Goal: Task Accomplishment & Management: Use online tool/utility

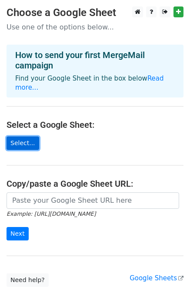
click at [23, 137] on link "Select..." at bounding box center [23, 143] width 33 height 13
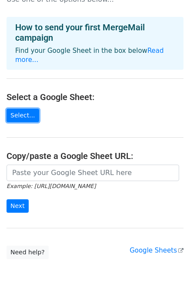
scroll to position [54, 0]
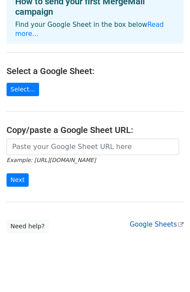
click at [149, 221] on link "Google Sheets" at bounding box center [156, 225] width 54 height 8
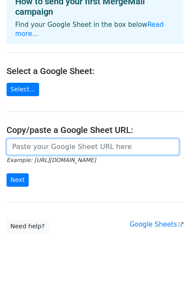
click at [59, 143] on input "url" at bounding box center [93, 147] width 172 height 16
paste input "https://docs.google.com/spreadsheets/d/1RyRefT9PS98Ps8UJ1sawoegrAUuqCRoGwDKg-z7…"
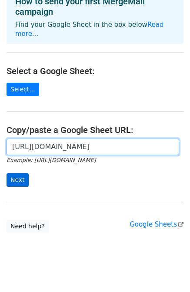
type input "https://docs.google.com/spreadsheets/d/1RyRefT9PS98Ps8UJ1sawoegrAUuqCRoGwDKg-z7…"
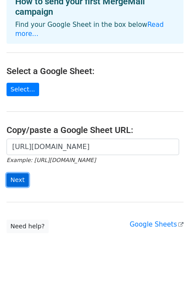
click at [11, 174] on input "Next" at bounding box center [18, 180] width 22 height 13
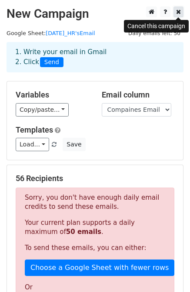
click at [174, 13] on link at bounding box center [178, 12] width 10 height 11
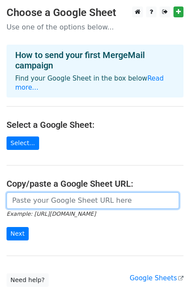
click at [60, 194] on input "url" at bounding box center [93, 201] width 172 height 16
paste input "https://docs.google.com/spreadsheets/d/1RyRefT9PS98Ps8UJ1sawoegrAUuqCRoGwDKg-z7…"
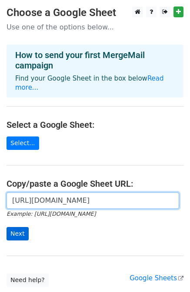
type input "https://docs.google.com/spreadsheets/d/1RyRefT9PS98Ps8UJ1sawoegrAUuqCRoGwDKg-z7…"
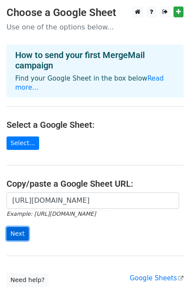
scroll to position [0, 0]
click at [16, 227] on input "Next" at bounding box center [18, 233] width 22 height 13
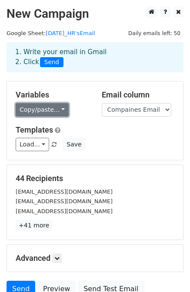
click at [59, 113] on link "Copy/paste..." at bounding box center [42, 109] width 53 height 13
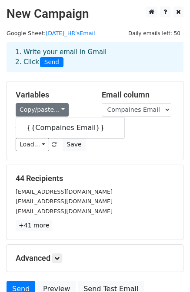
click at [167, 148] on div "Load... No templates saved Save" at bounding box center [94, 144] width 171 height 13
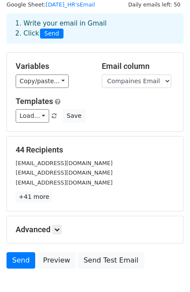
scroll to position [43, 0]
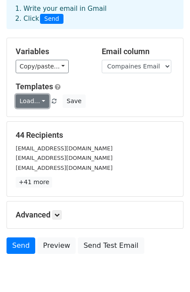
click at [37, 101] on link "Load..." at bounding box center [32, 101] width 33 height 13
click at [141, 93] on div "Templates Load... No templates saved Save" at bounding box center [94, 95] width 171 height 26
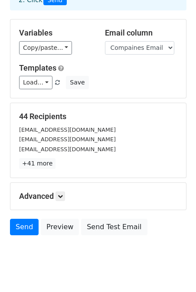
scroll to position [78, 0]
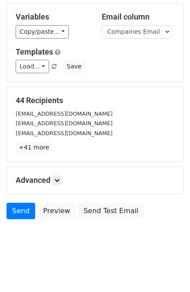
click at [61, 52] on h5 "Templates" at bounding box center [95, 52] width 158 height 10
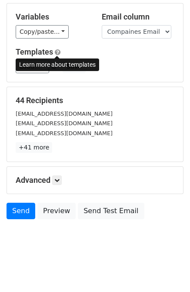
click at [57, 52] on span at bounding box center [58, 52] width 6 height 7
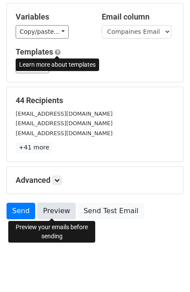
click at [52, 212] on link "Preview" at bounding box center [56, 211] width 38 height 16
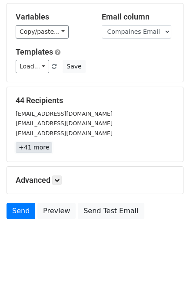
click at [36, 148] on link "+41 more" at bounding box center [34, 147] width 36 height 11
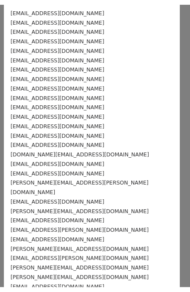
scroll to position [0, 0]
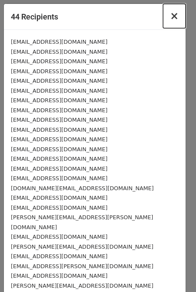
click at [170, 18] on span "×" at bounding box center [174, 16] width 9 height 12
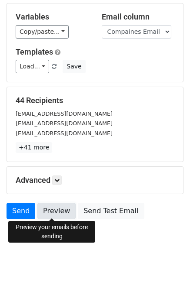
click at [55, 212] on link "Preview" at bounding box center [56, 211] width 38 height 16
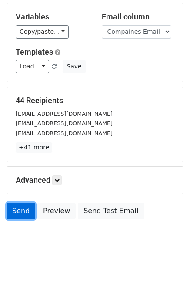
click at [23, 215] on link "Send" at bounding box center [21, 211] width 29 height 16
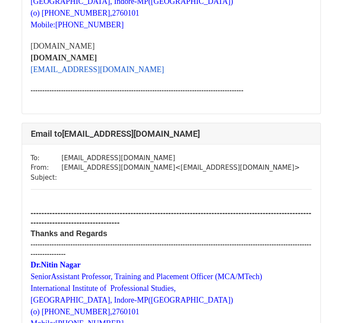
scroll to position [1171, 0]
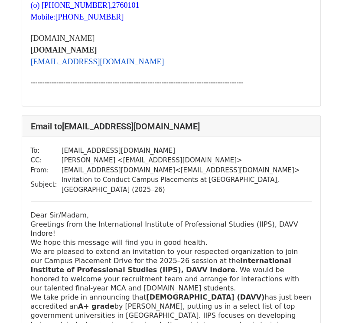
scroll to position [4164, 0]
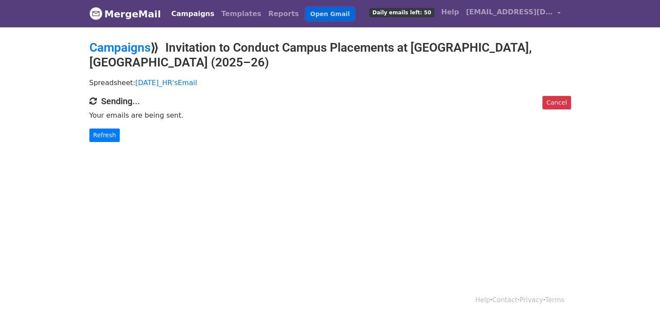
click at [306, 13] on link "Open Gmail" at bounding box center [330, 14] width 48 height 13
click at [219, 118] on p "Your emails are being sent." at bounding box center [330, 115] width 482 height 9
click at [123, 144] on body "MergeMail Campaigns Templates Reports Open Gmail Daily emails left: 50 Help tnp…" at bounding box center [330, 88] width 660 height 177
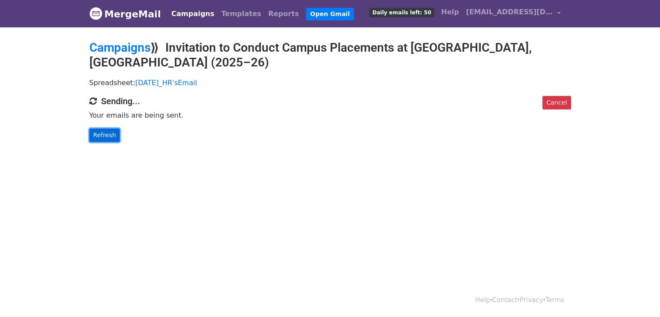
click at [109, 136] on link "Refresh" at bounding box center [104, 134] width 31 height 13
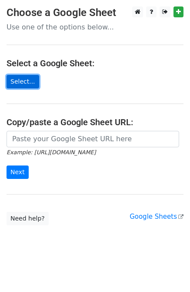
click at [28, 81] on link "Select..." at bounding box center [23, 81] width 33 height 13
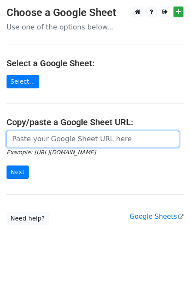
click at [52, 132] on input "url" at bounding box center [93, 139] width 172 height 16
paste input "https://docs.google.com/spreadsheets/d/1RyRefT9PS98Ps8UJ1sawoegrAUuqCRoGwDKg-z7…"
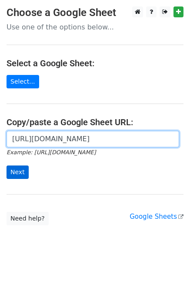
type input "https://docs.google.com/spreadsheets/d/1RyRefT9PS98Ps8UJ1sawoegrAUuqCRoGwDKg-z7…"
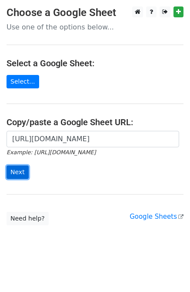
click at [17, 174] on input "Next" at bounding box center [18, 172] width 22 height 13
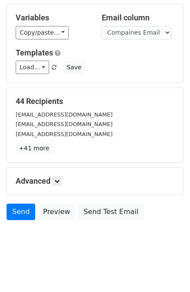
scroll to position [78, 0]
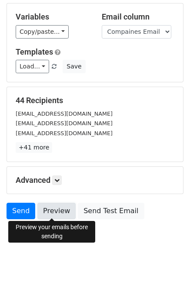
click at [59, 214] on link "Preview" at bounding box center [56, 211] width 38 height 16
click at [54, 210] on link "Preview" at bounding box center [56, 211] width 38 height 16
click at [85, 262] on html "New Campaign Daily emails left: 50 Google Sheet: [DATE]_HR'sEmail 1. Write your…" at bounding box center [95, 107] width 190 height 371
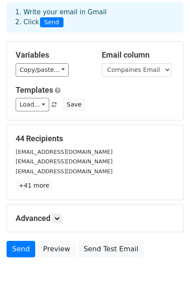
scroll to position [0, 0]
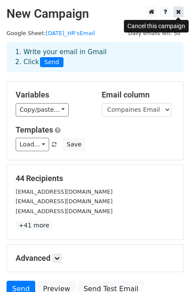
click at [177, 13] on icon at bounding box center [178, 12] width 5 height 6
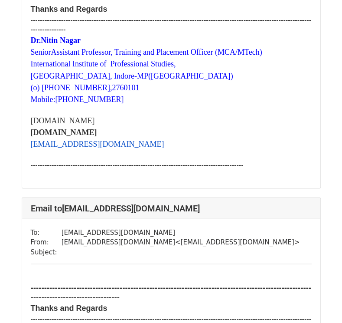
scroll to position [824, 0]
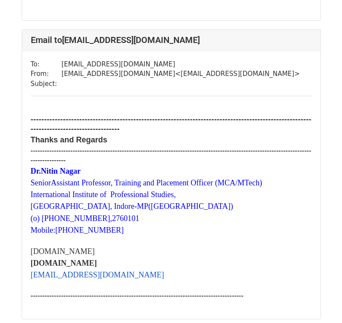
scroll to position [12952, 0]
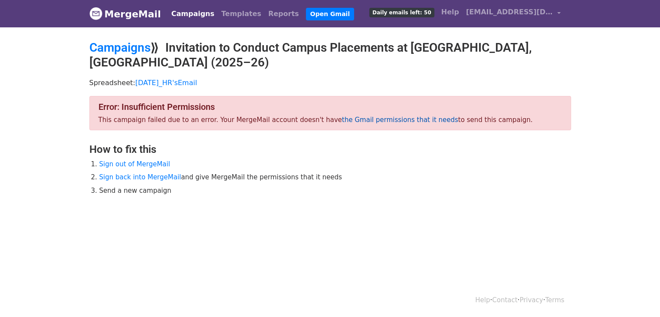
click at [355, 121] on link "the Gmail permissions that it needs" at bounding box center [400, 120] width 116 height 8
click at [151, 160] on link "Sign out of MergeMail" at bounding box center [134, 164] width 71 height 8
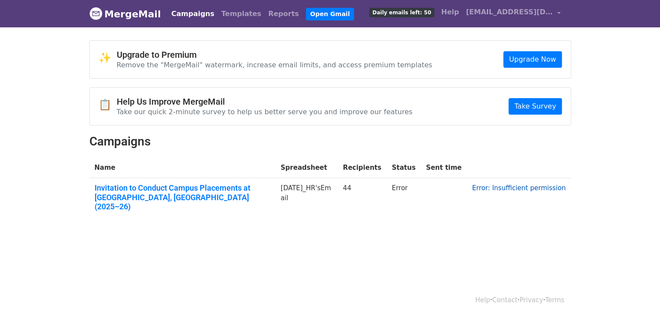
click at [526, 185] on link "Error: Insufficient permission" at bounding box center [519, 188] width 94 height 8
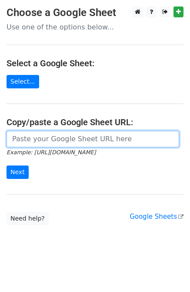
click at [82, 135] on input "url" at bounding box center [93, 139] width 172 height 16
paste input "[URL][DOMAIN_NAME]"
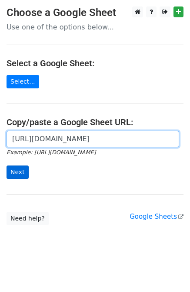
type input "[URL][DOMAIN_NAME]"
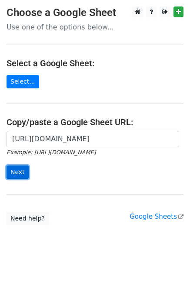
scroll to position [0, 0]
click at [18, 169] on input "Next" at bounding box center [18, 172] width 22 height 13
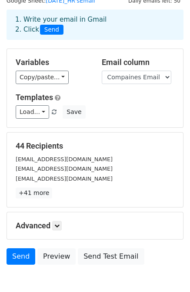
scroll to position [78, 0]
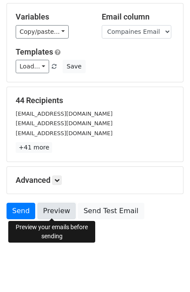
click at [56, 209] on link "Preview" at bounding box center [56, 211] width 38 height 16
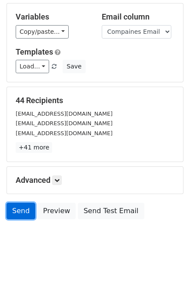
click at [29, 214] on link "Send" at bounding box center [21, 211] width 29 height 16
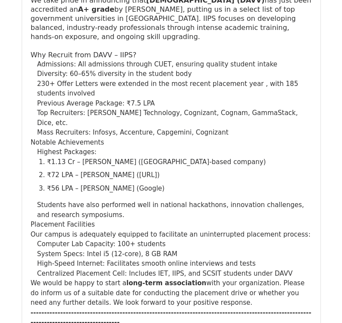
scroll to position [1128, 0]
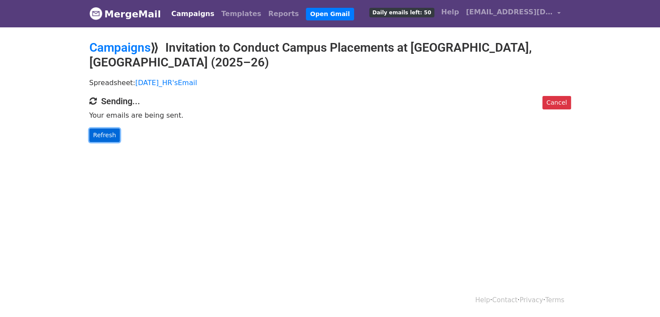
click at [108, 135] on link "Refresh" at bounding box center [104, 134] width 31 height 13
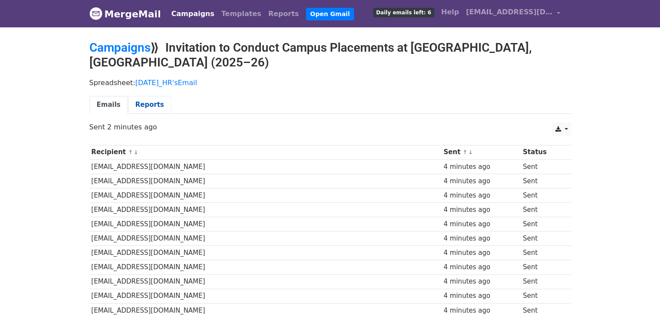
click at [148, 105] on link "Reports" at bounding box center [149, 105] width 43 height 18
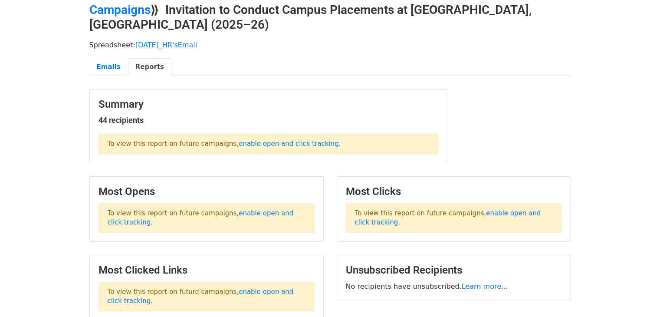
scroll to position [118, 0]
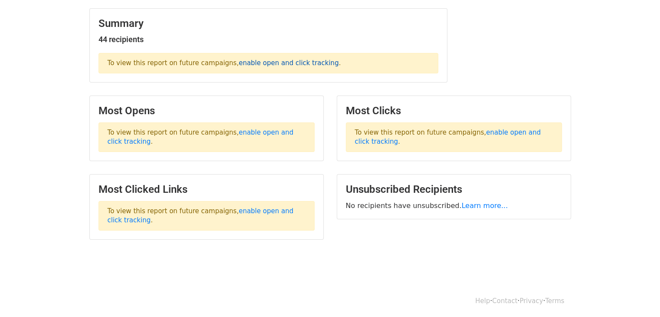
click at [269, 63] on link "enable open and click tracking" at bounding box center [289, 63] width 100 height 8
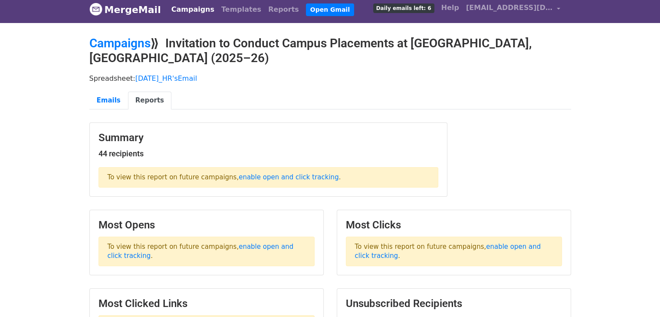
scroll to position [0, 0]
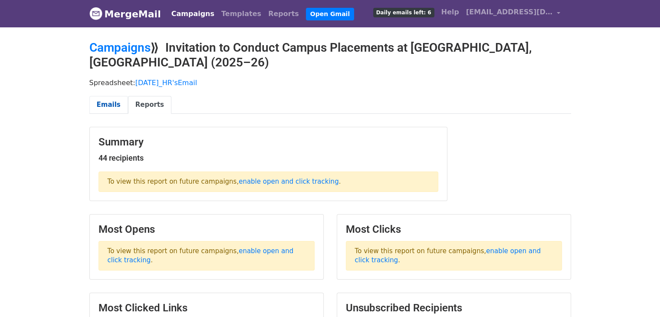
click at [113, 107] on link "Emails" at bounding box center [108, 105] width 39 height 18
